Goal: Task Accomplishment & Management: Manage account settings

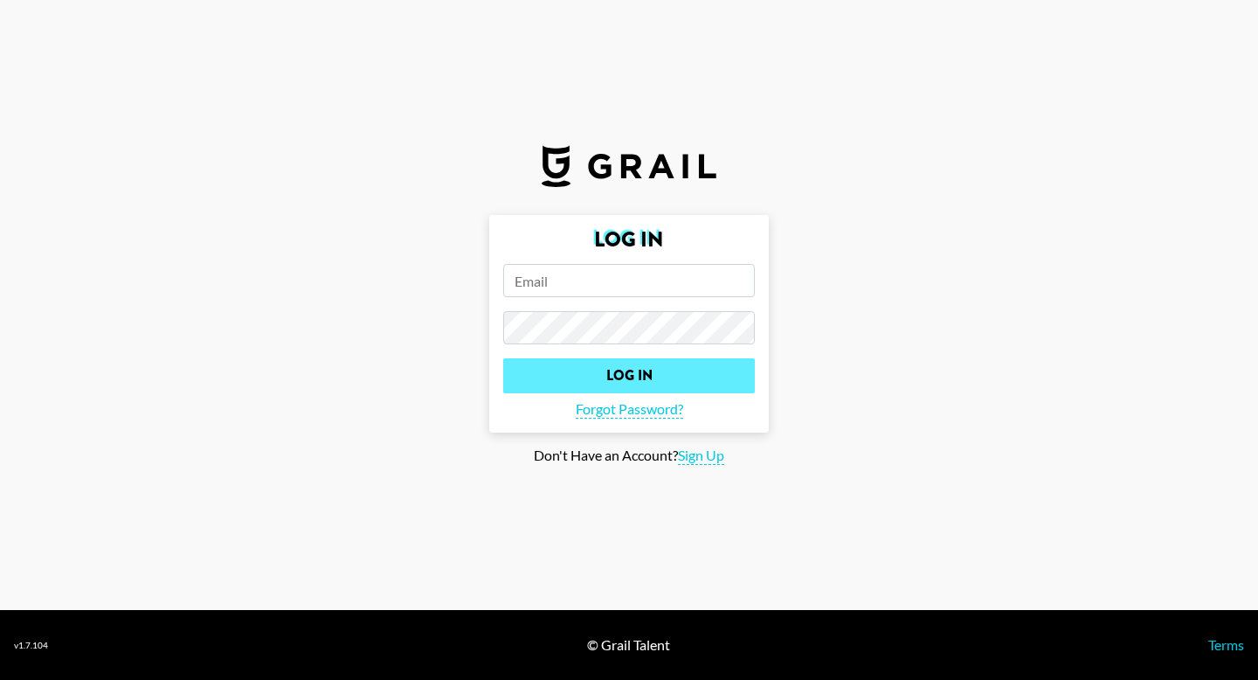
type input "[PERSON_NAME][EMAIL_ADDRESS][PERSON_NAME][DOMAIN_NAME]"
click at [560, 378] on input "Log In" at bounding box center [629, 375] width 252 height 35
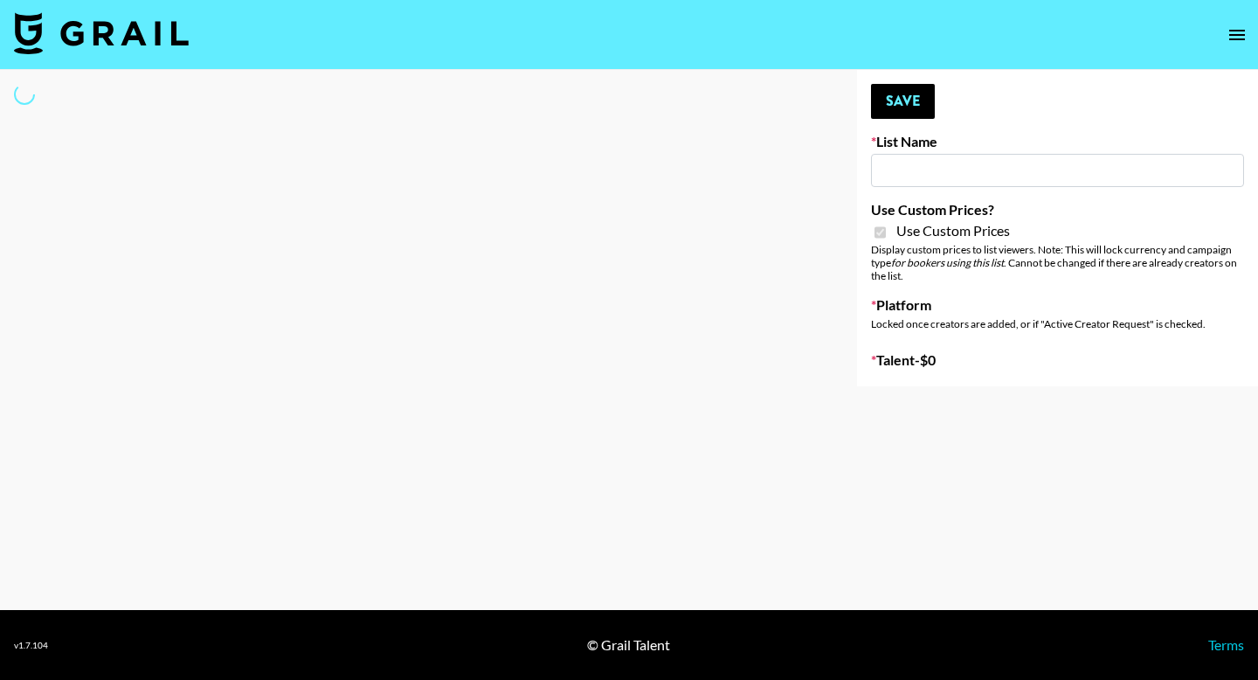
type input "Medical Solutions ([DATE])"
checkbox input "true"
select select "Brand"
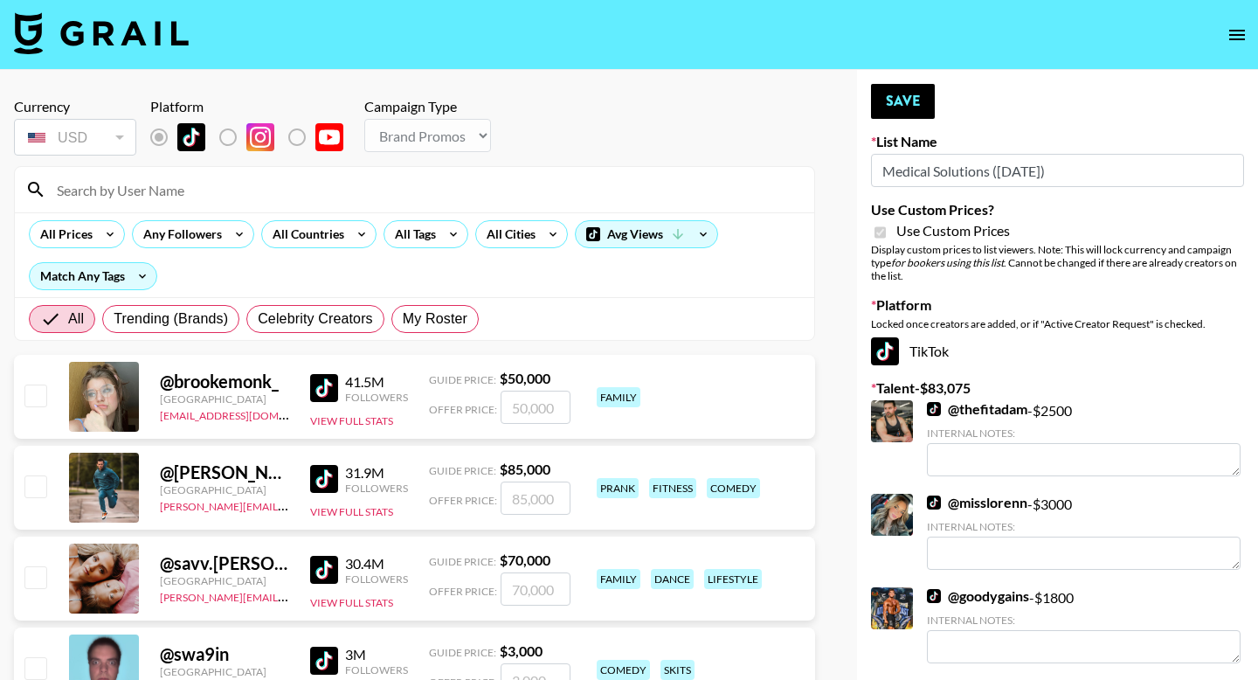
click at [1014, 174] on input "Medical Solutions ([DATE])" at bounding box center [1057, 170] width 373 height 33
click at [212, 193] on input at bounding box center [425, 190] width 758 height 28
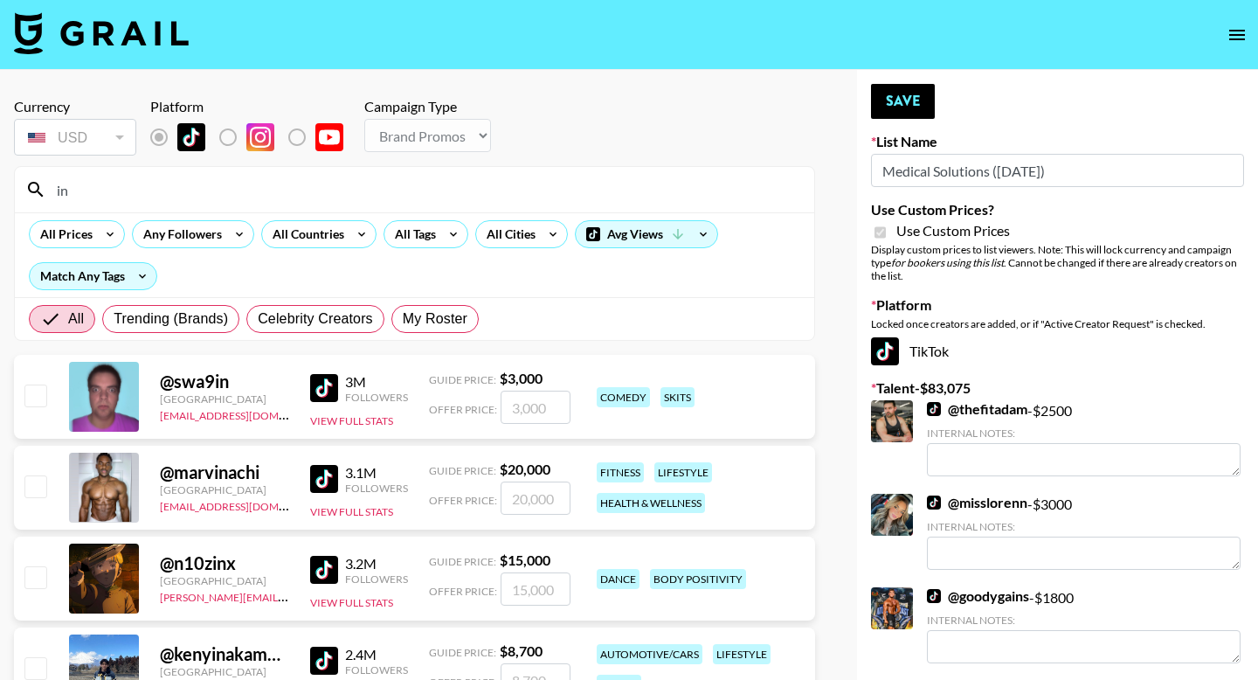
click at [162, 202] on input "in" at bounding box center [425, 190] width 758 height 28
click at [157, 208] on div "in" at bounding box center [415, 189] width 800 height 45
click at [151, 198] on input "in" at bounding box center [425, 190] width 758 height 28
type input "i"
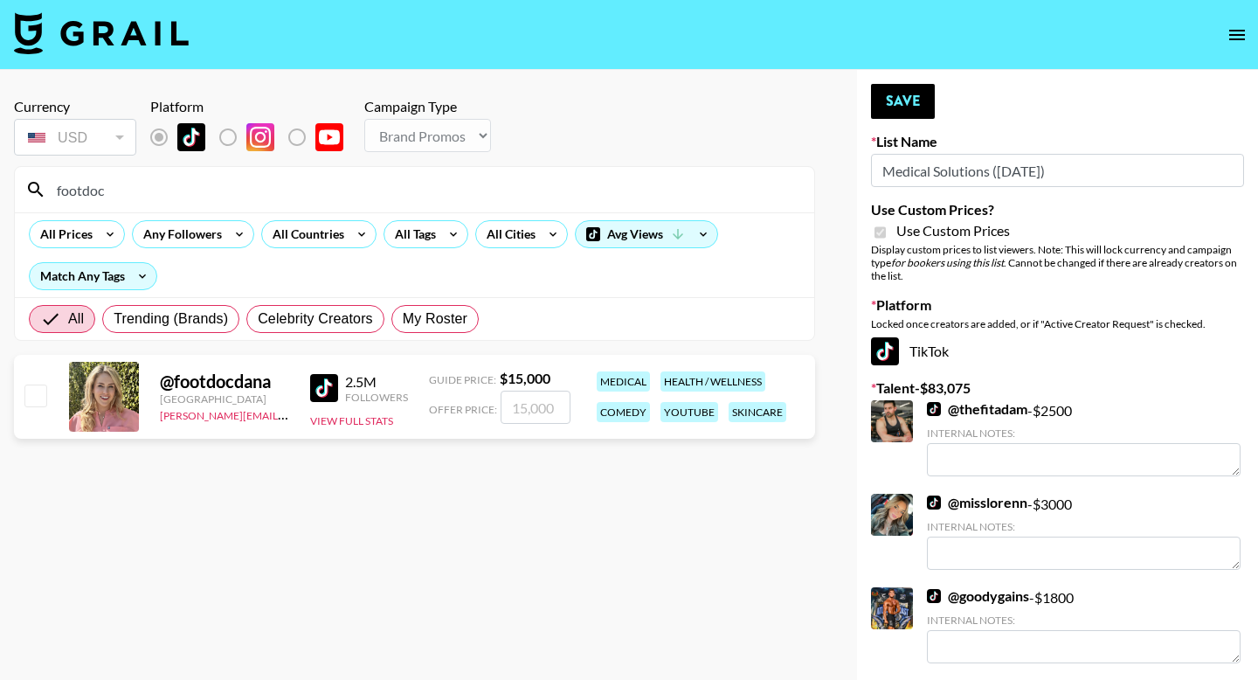
type input "footdoc"
click at [37, 402] on input "checkbox" at bounding box center [34, 395] width 21 height 21
checkbox input "true"
type input "15000"
click at [911, 104] on button "Save" at bounding box center [903, 101] width 64 height 35
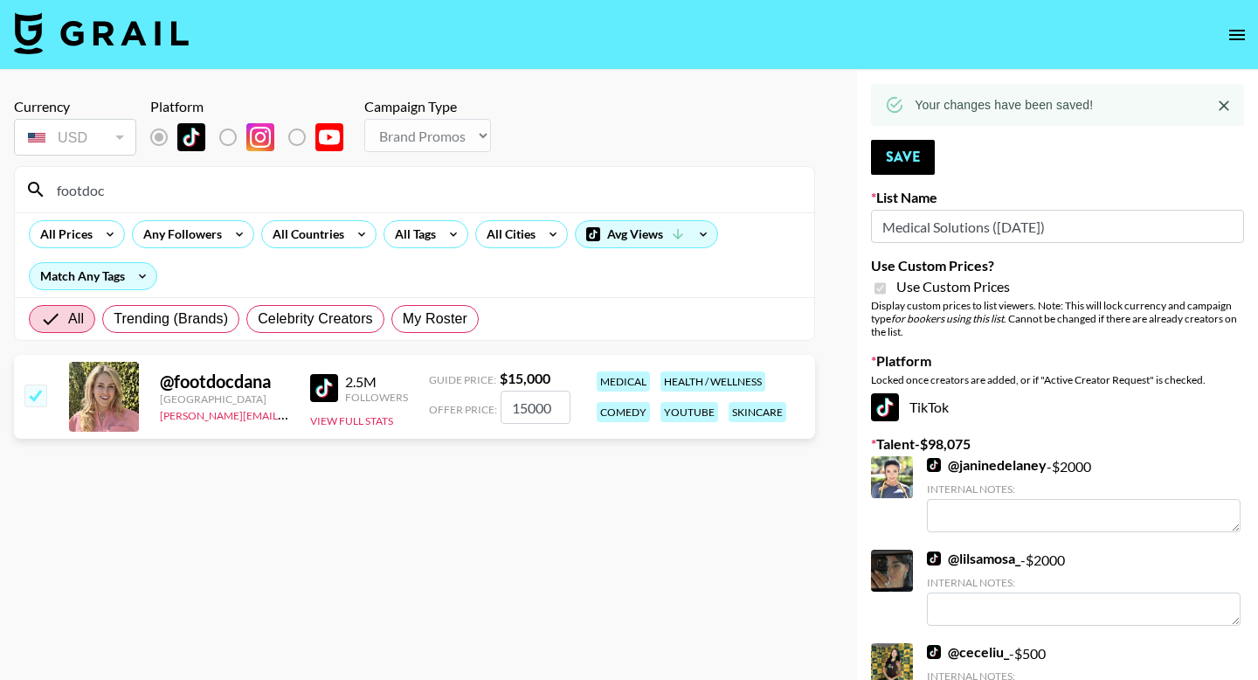
click at [120, 191] on input "footdoc" at bounding box center [425, 190] width 758 height 28
drag, startPoint x: 120, startPoint y: 191, endPoint x: 44, endPoint y: 187, distance: 76.1
click at [44, 187] on div "footdoc" at bounding box center [415, 189] width 800 height 45
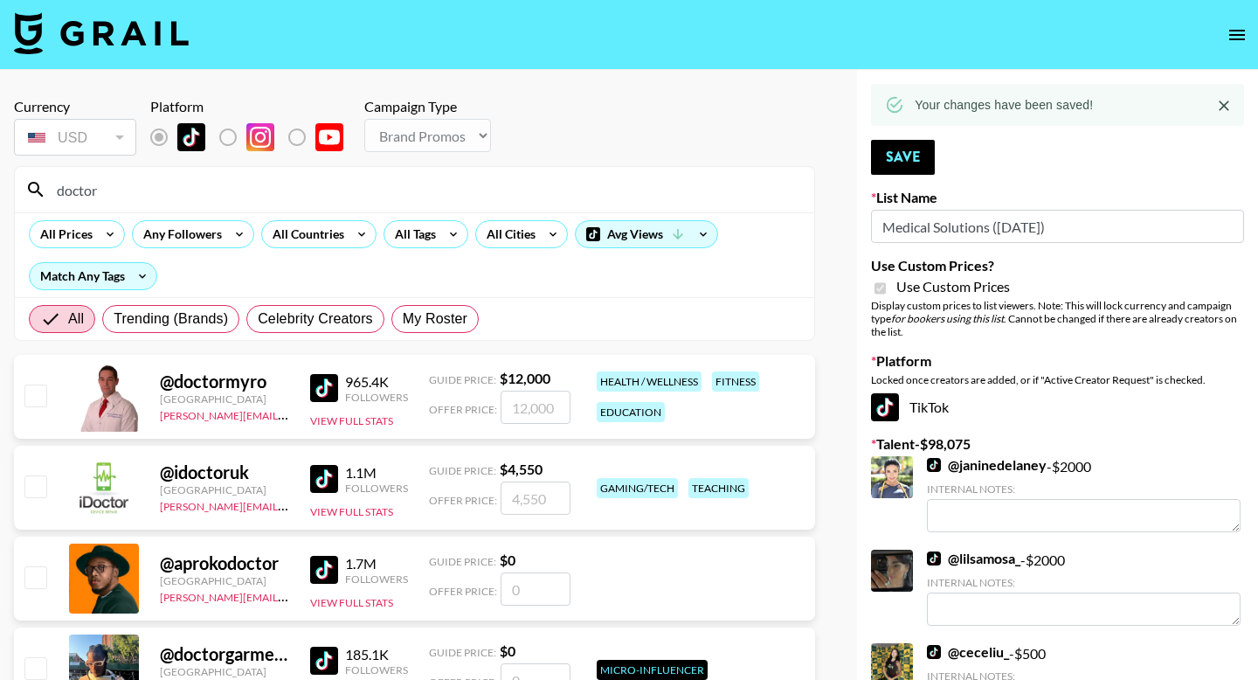
type input "doctor"
click at [40, 396] on input "checkbox" at bounding box center [34, 395] width 21 height 21
checkbox input "true"
type input "12000"
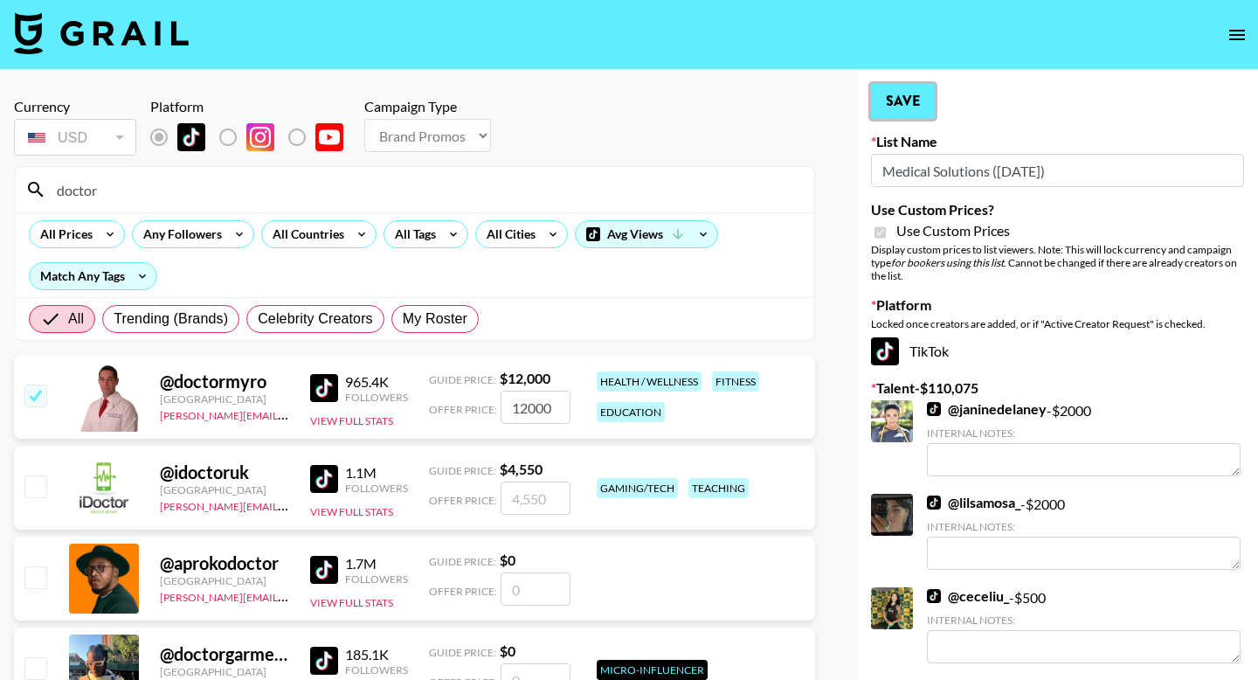
click at [923, 97] on button "Save" at bounding box center [903, 101] width 64 height 35
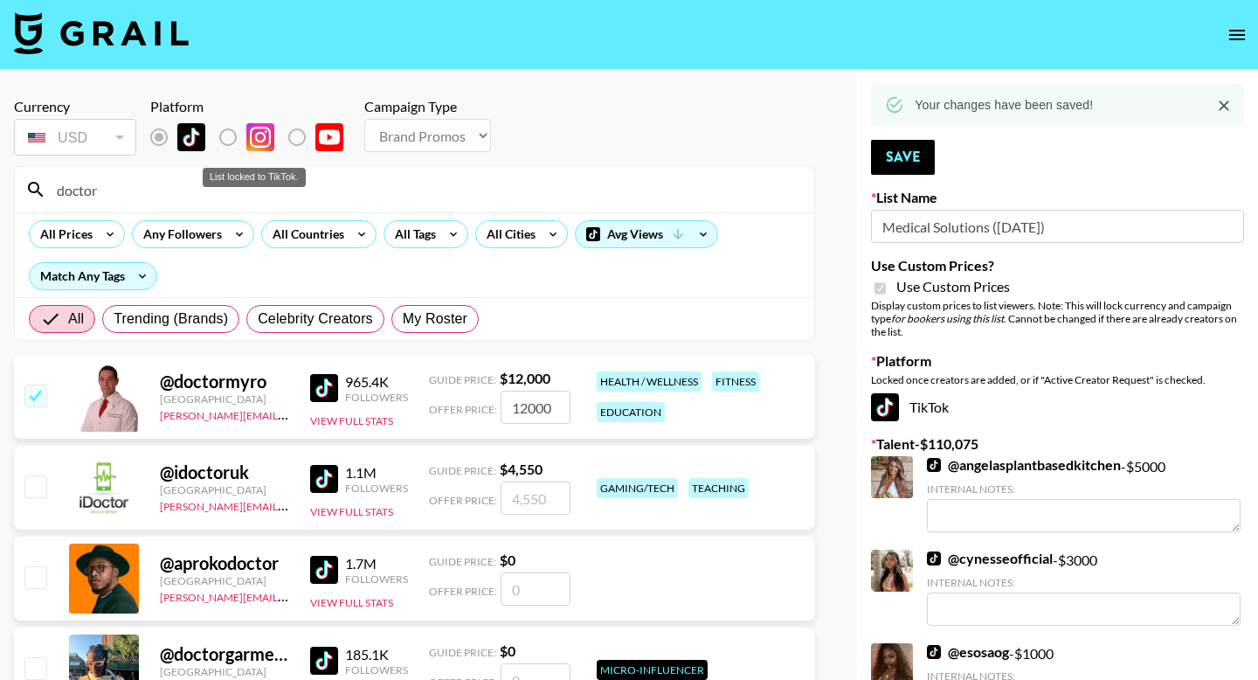
click at [232, 136] on label "List locked to TikTok." at bounding box center [242, 137] width 65 height 37
